Goal: Task Accomplishment & Management: Manage account settings

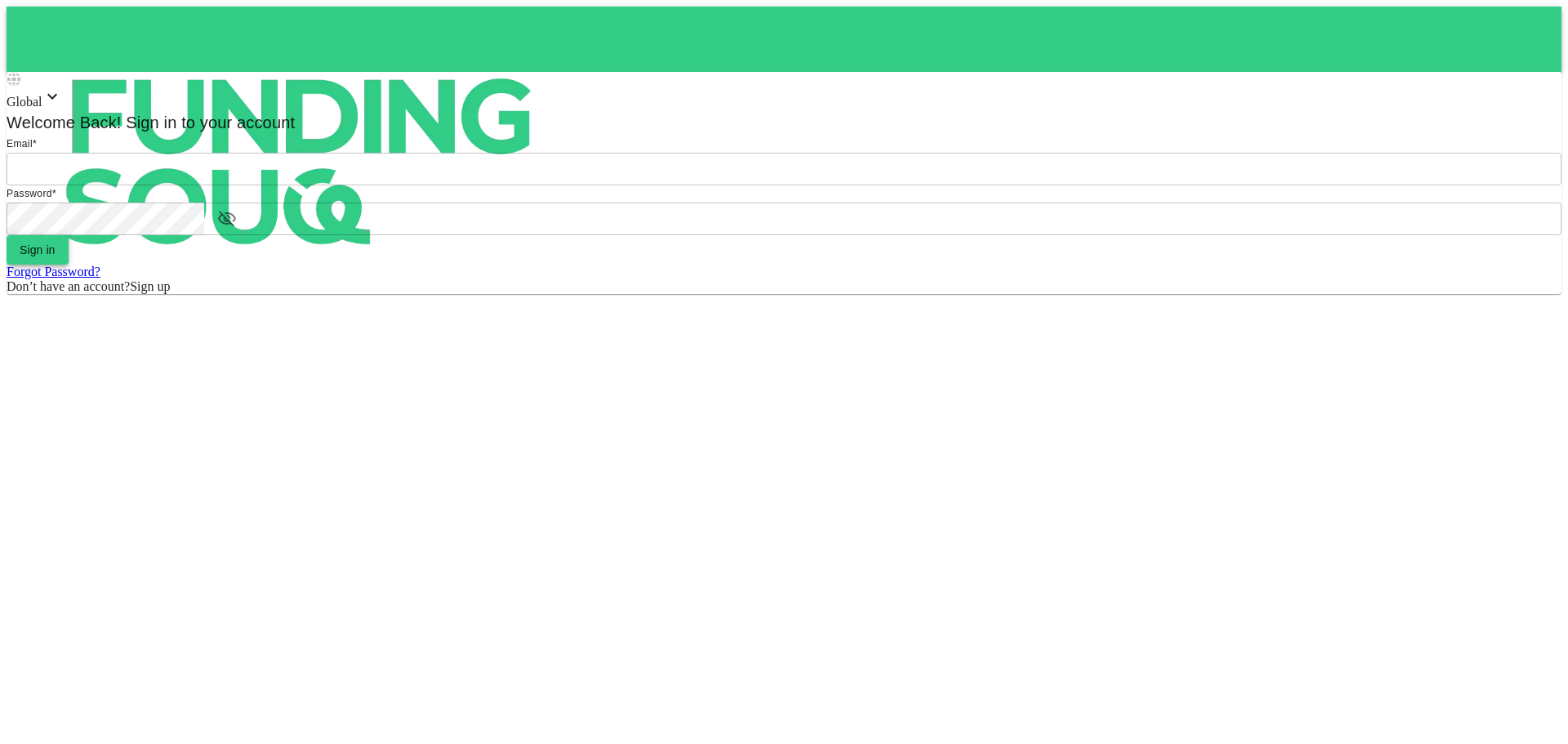
type input "halhindi81@gmail.com"
click at [69, 265] on button "Sign in" at bounding box center [38, 249] width 62 height 29
